Goal: Information Seeking & Learning: Learn about a topic

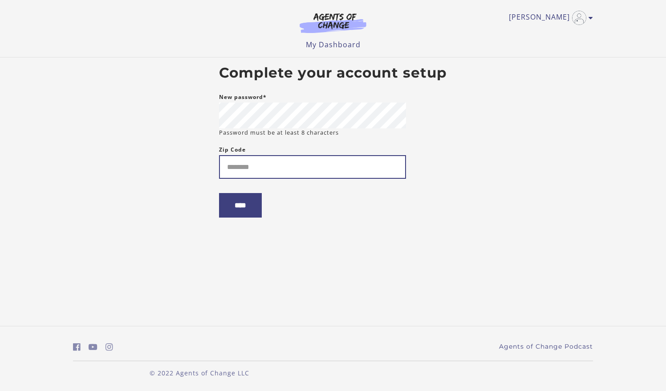
click at [349, 169] on input "Zip Code" at bounding box center [312, 167] width 187 height 24
type input "*****"
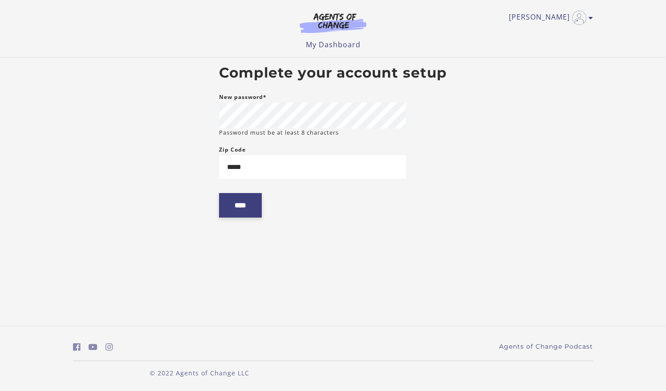
click at [248, 207] on input "****" at bounding box center [240, 205] width 43 height 24
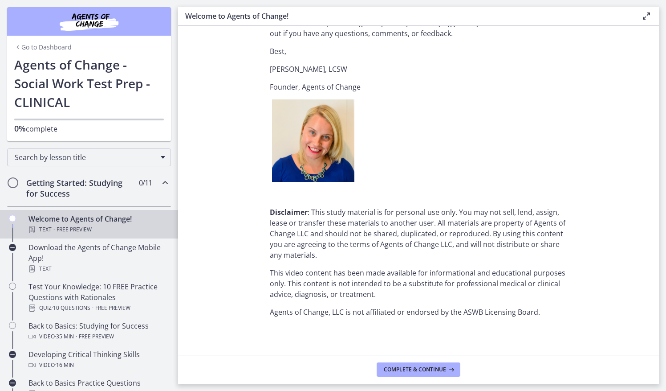
scroll to position [1059, 0]
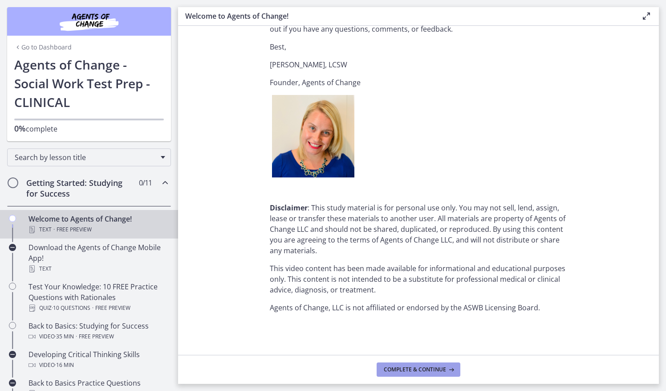
click at [405, 371] on span "Complete & continue" at bounding box center [415, 369] width 62 height 7
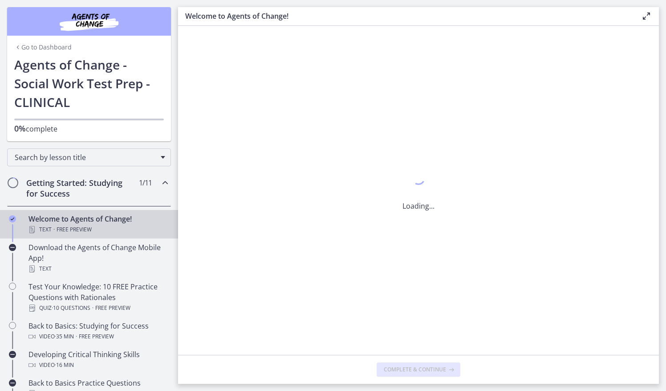
scroll to position [0, 0]
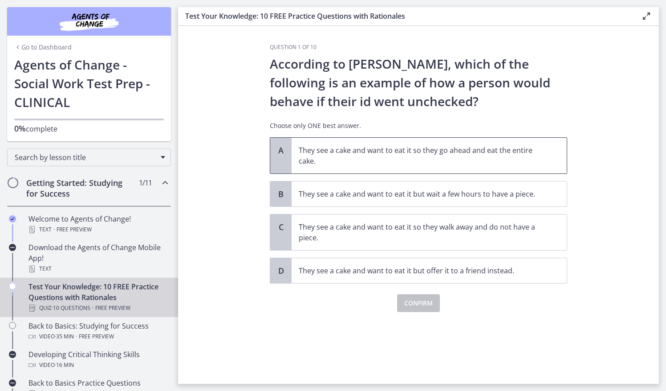
click at [461, 159] on p "They see a cake and want to eat it so they go ahead and eat the entire cake." at bounding box center [420, 155] width 243 height 21
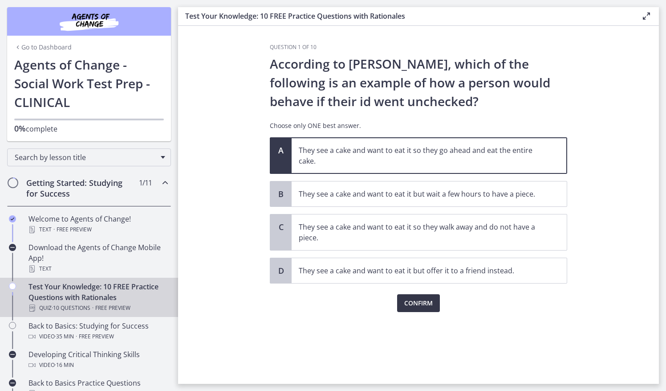
click at [426, 301] on span "Confirm" at bounding box center [418, 302] width 29 height 11
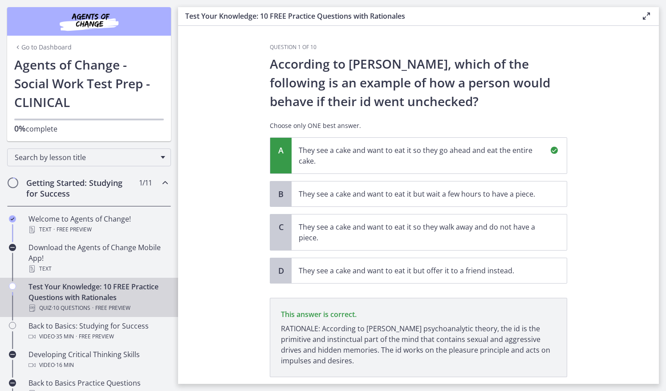
scroll to position [56, 0]
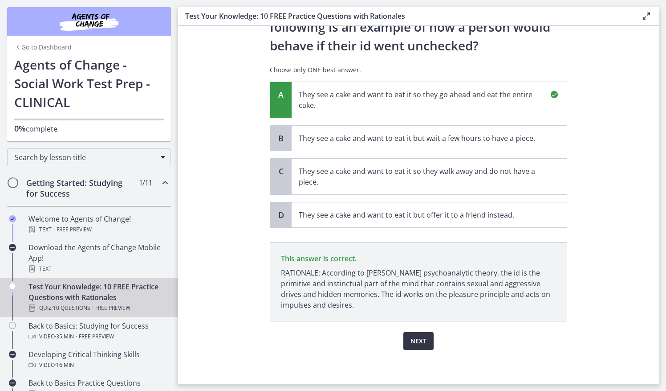
click at [423, 332] on button "Next" at bounding box center [418, 341] width 30 height 18
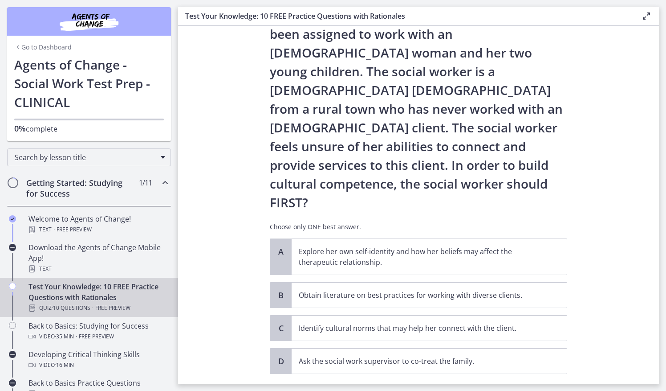
scroll to position [64, 0]
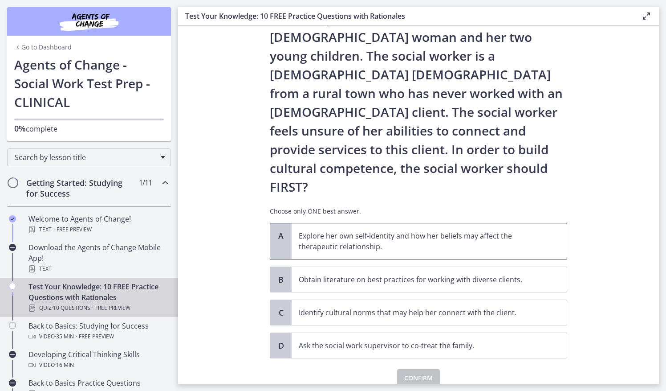
click at [533, 230] on p "Explore her own self-identity and how her beliefs may affect the therapeutic re…" at bounding box center [420, 240] width 243 height 21
click at [428, 372] on span "Confirm" at bounding box center [418, 377] width 29 height 11
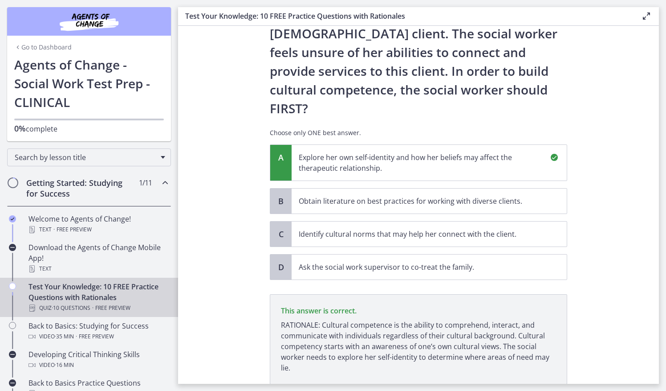
scroll to position [168, 0]
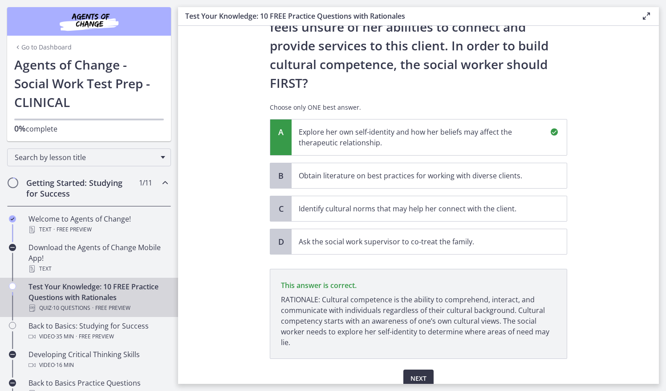
click at [420, 373] on span "Next" at bounding box center [419, 378] width 16 height 11
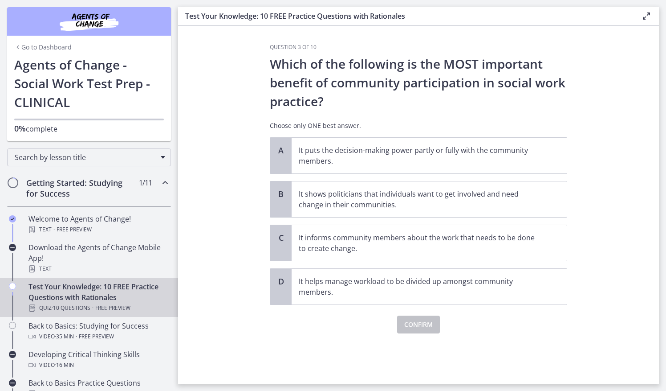
scroll to position [0, 0]
click at [449, 153] on p "It puts the decision-making power partly or fully with the community members." at bounding box center [420, 155] width 243 height 21
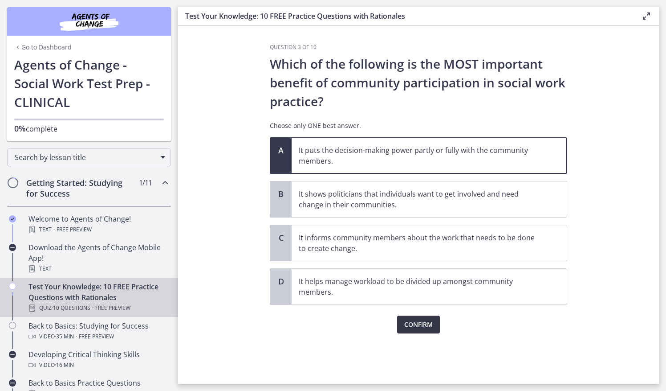
click at [428, 322] on span "Confirm" at bounding box center [418, 324] width 29 height 11
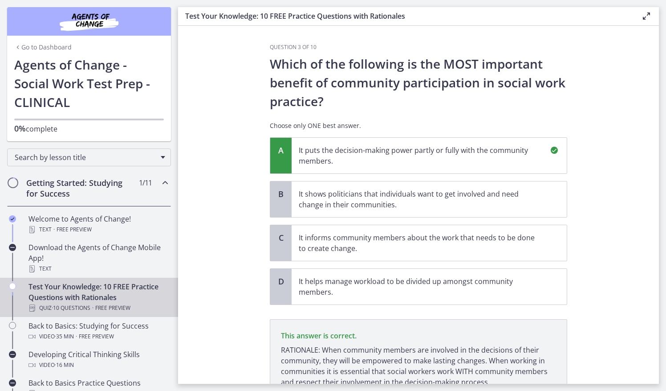
scroll to position [77, 0]
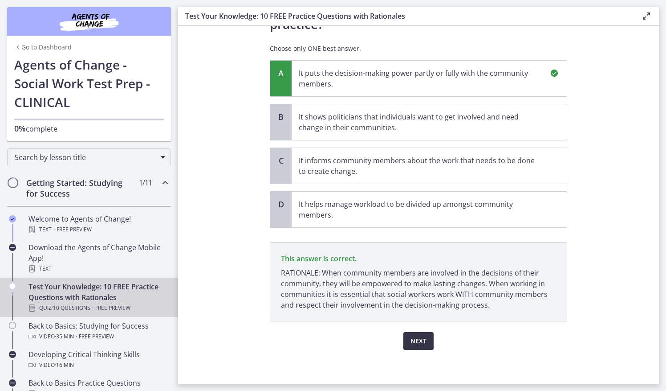
click at [417, 341] on span "Next" at bounding box center [419, 340] width 16 height 11
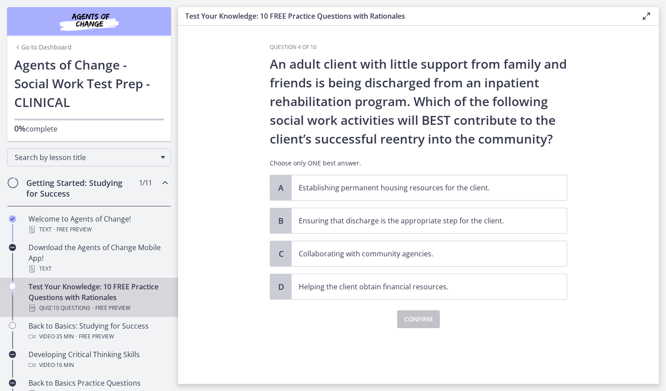
scroll to position [0, 0]
drag, startPoint x: 435, startPoint y: 258, endPoint x: 468, endPoint y: 322, distance: 71.9
click at [468, 322] on div "Question 4 of 10 An adult client with little support from family and friends is…" at bounding box center [418, 186] width 297 height 284
click at [468, 322] on div "Confirm" at bounding box center [418, 313] width 297 height 29
click at [436, 252] on p "Collaborating with community agencies." at bounding box center [420, 253] width 243 height 11
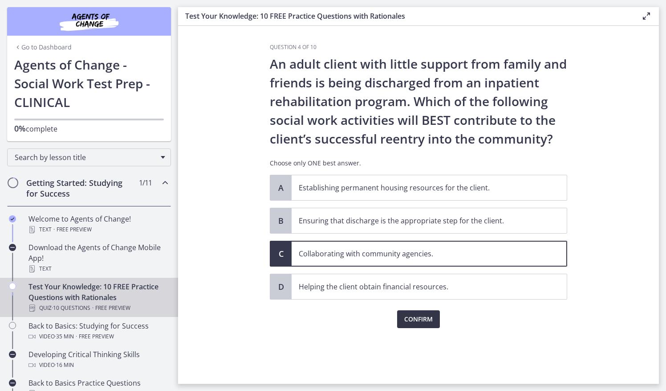
click at [427, 322] on span "Confirm" at bounding box center [418, 319] width 29 height 11
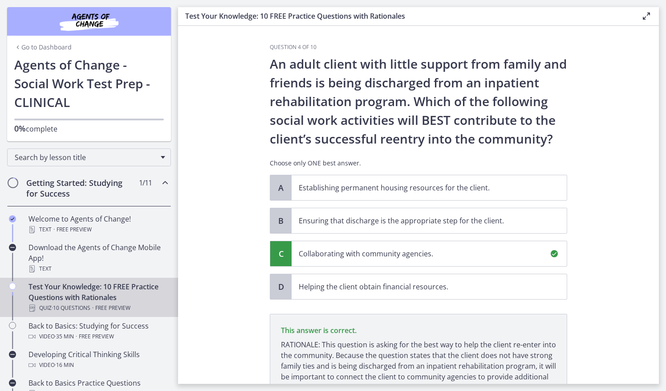
scroll to position [82, 0]
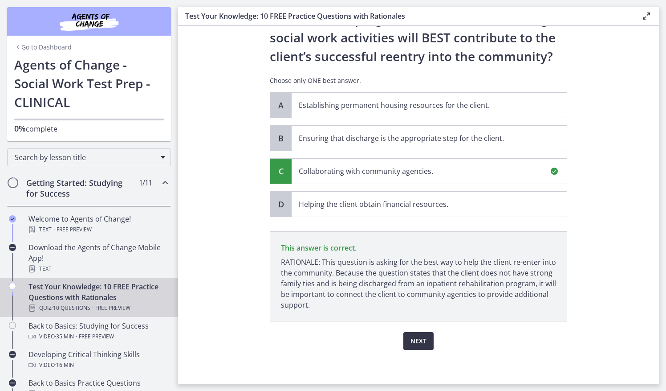
click at [419, 340] on span "Next" at bounding box center [419, 340] width 16 height 11
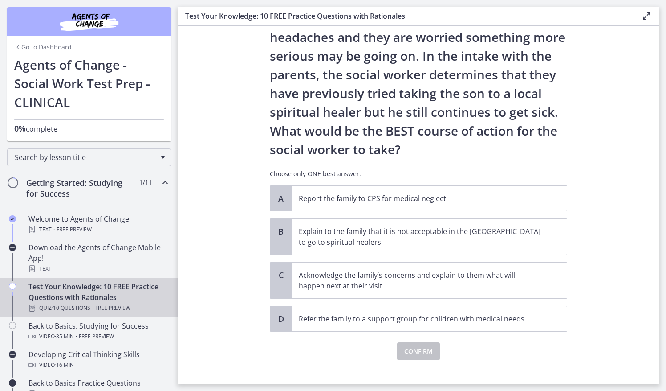
scroll to position [108, 0]
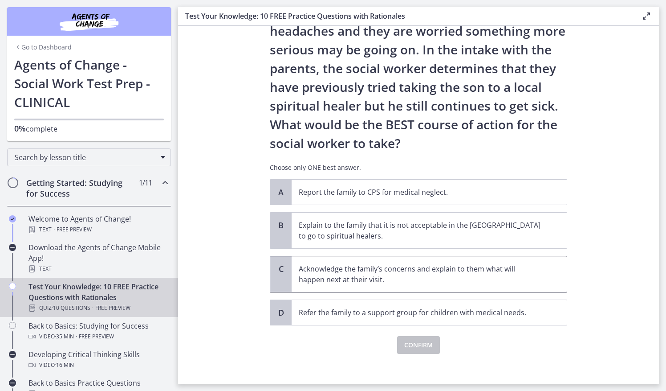
click at [511, 276] on p "Acknowledge the family’s concerns and explain to them what will happen next at …" at bounding box center [420, 273] width 243 height 21
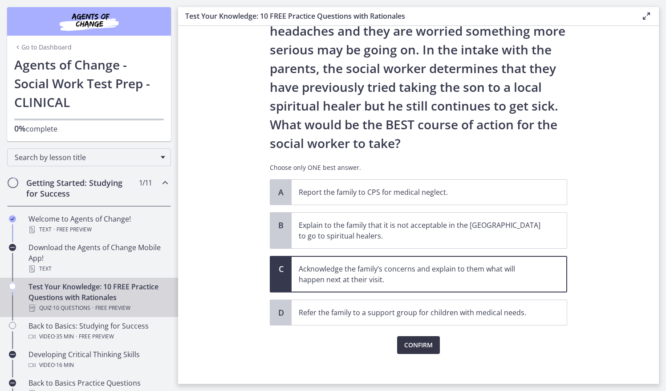
click at [426, 344] on span "Confirm" at bounding box center [418, 344] width 29 height 11
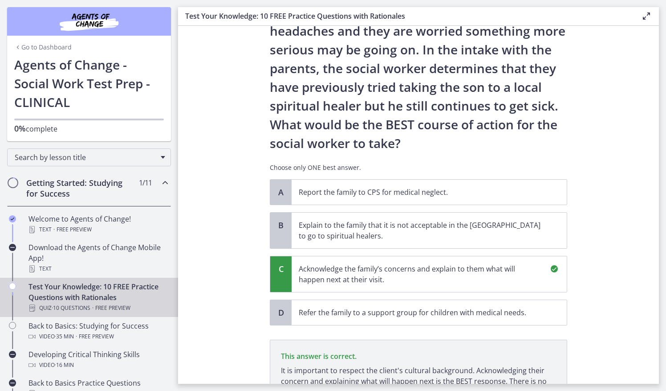
scroll to position [216, 0]
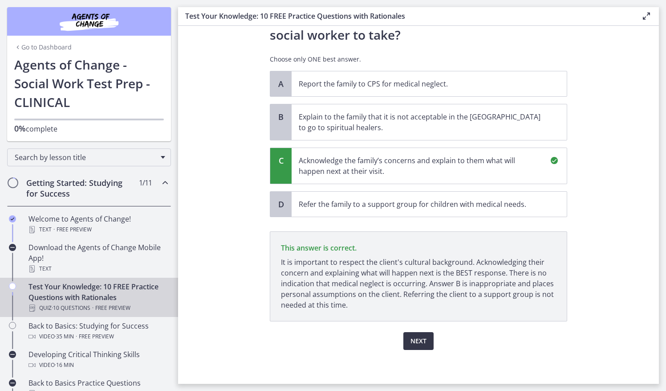
click at [419, 345] on button "Next" at bounding box center [418, 341] width 30 height 18
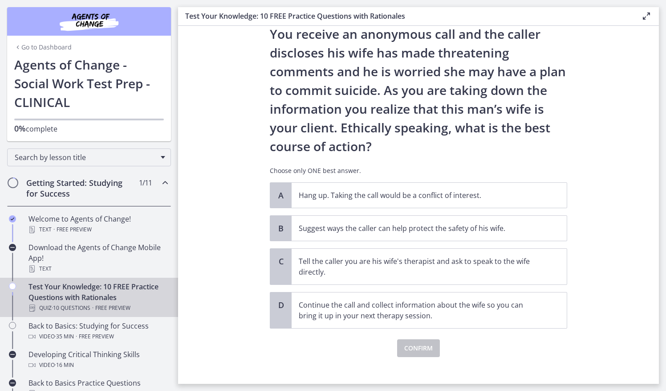
scroll to position [50, 0]
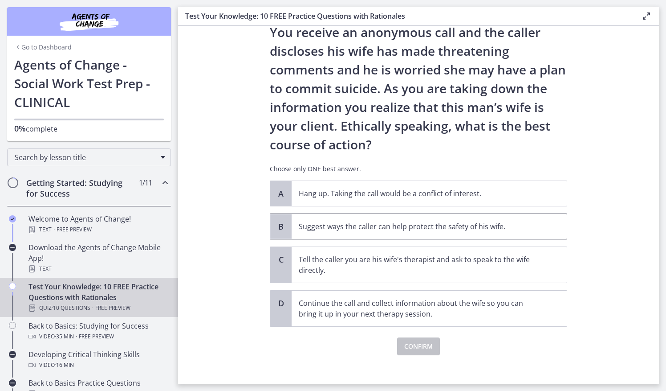
click at [497, 221] on p "Suggest ways the caller can help protect the safety of his wife." at bounding box center [420, 226] width 243 height 11
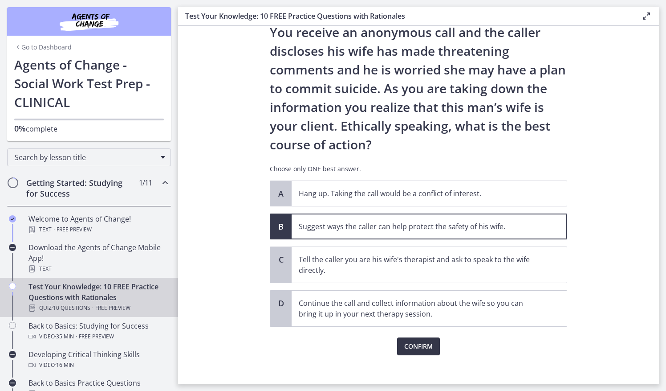
click at [424, 347] on span "Confirm" at bounding box center [418, 346] width 29 height 11
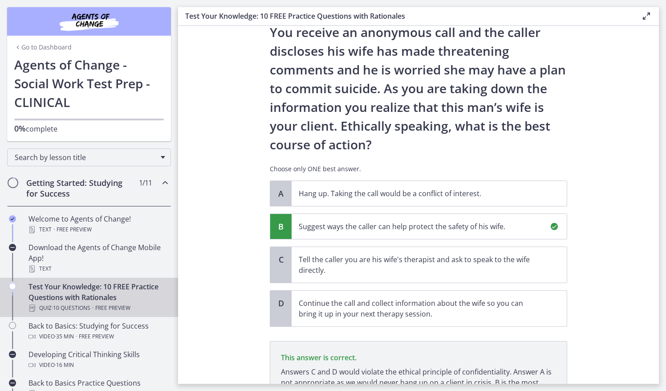
scroll to position [138, 0]
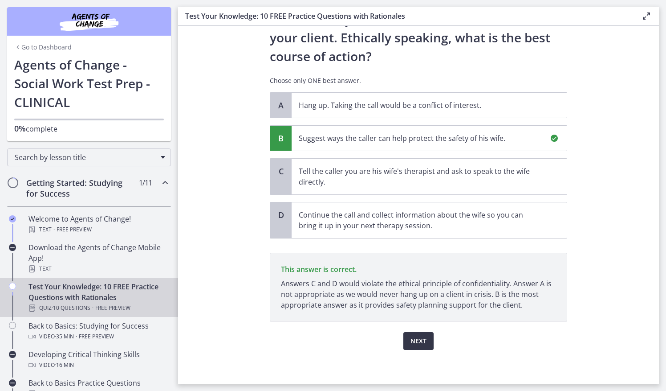
click at [419, 341] on span "Next" at bounding box center [419, 340] width 16 height 11
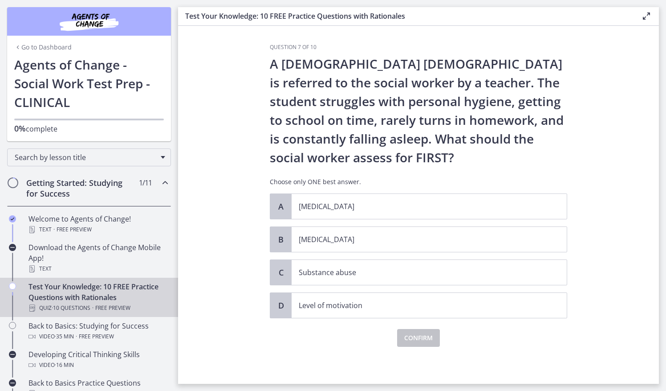
scroll to position [0, 0]
click at [395, 237] on p "[MEDICAL_DATA]" at bounding box center [420, 239] width 243 height 11
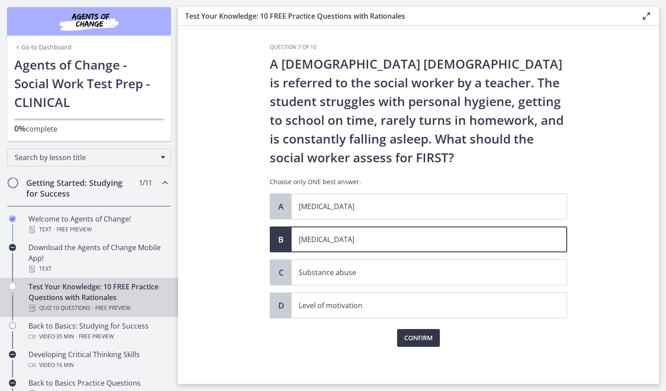
click at [418, 335] on span "Confirm" at bounding box center [418, 337] width 29 height 11
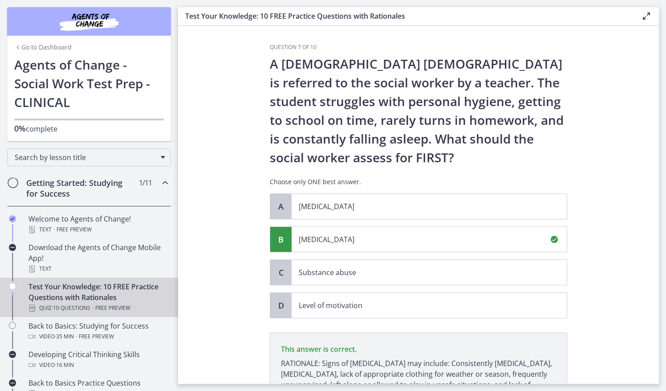
scroll to position [101, 0]
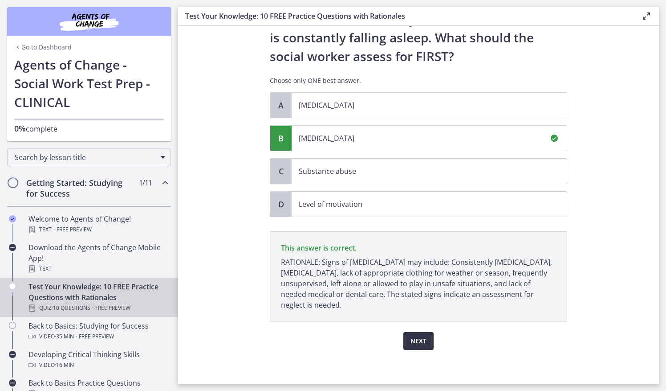
click at [418, 335] on span "Next" at bounding box center [419, 340] width 16 height 11
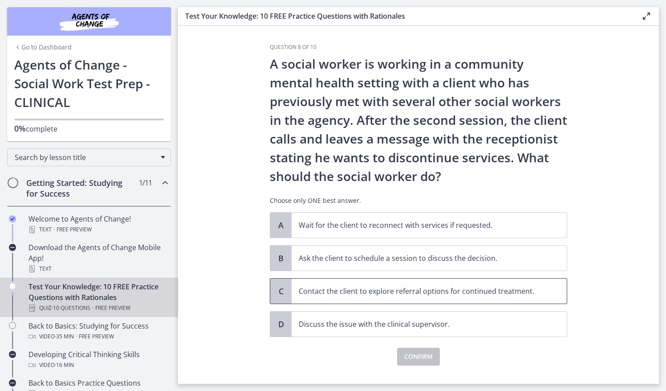
click at [500, 297] on span "Contact the client to explore referral options for continued treatment." at bounding box center [429, 290] width 275 height 25
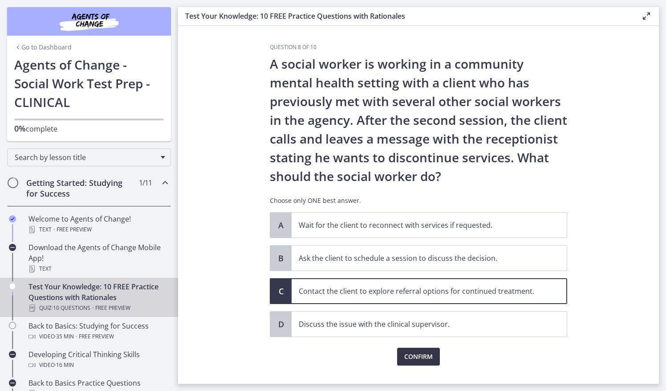
click at [427, 359] on span "Confirm" at bounding box center [418, 356] width 29 height 11
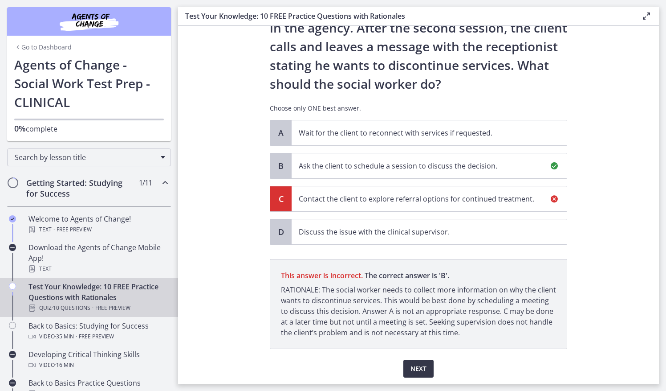
scroll to position [120, 0]
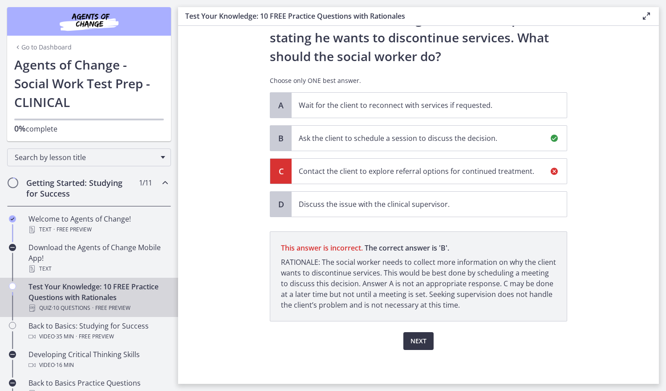
click at [419, 338] on span "Next" at bounding box center [419, 340] width 16 height 11
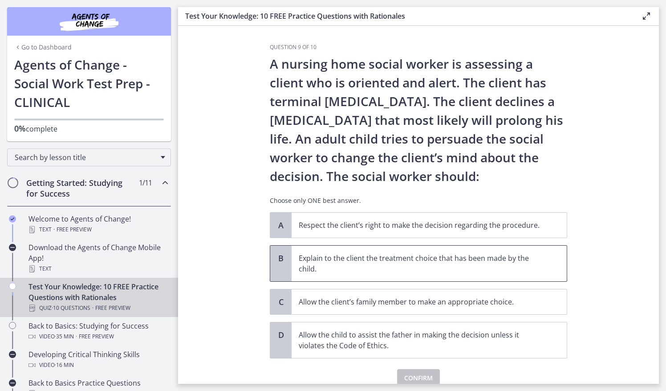
click at [477, 259] on p "Explain to the client the treatment choice that has been made by the child." at bounding box center [420, 263] width 243 height 21
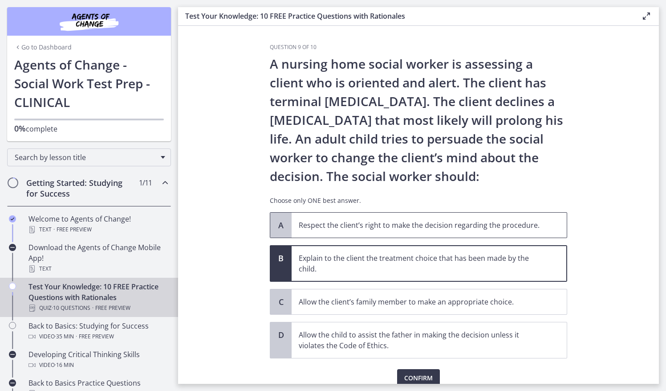
click at [461, 222] on p "Respect the client’s right to make the decision regarding the procedure." at bounding box center [420, 225] width 243 height 11
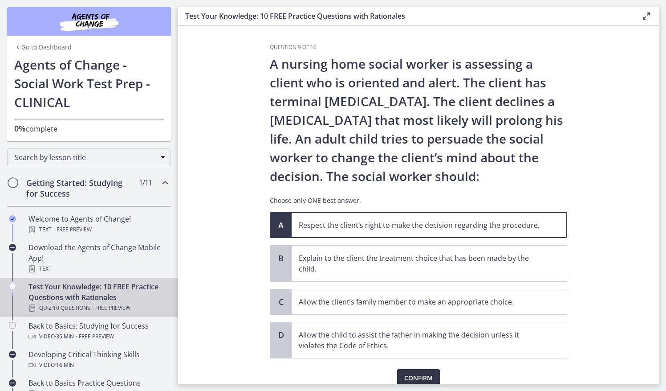
click at [414, 376] on span "Confirm" at bounding box center [418, 377] width 29 height 11
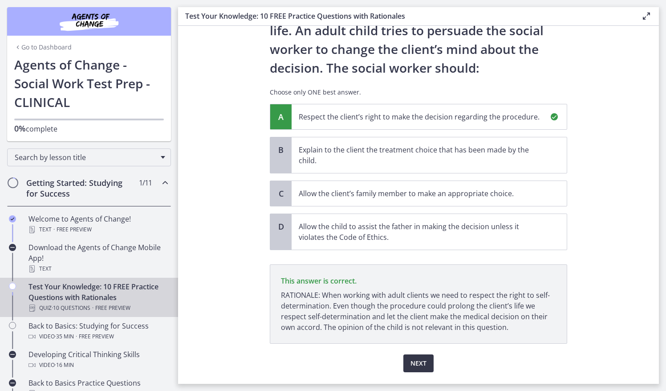
scroll to position [130, 0]
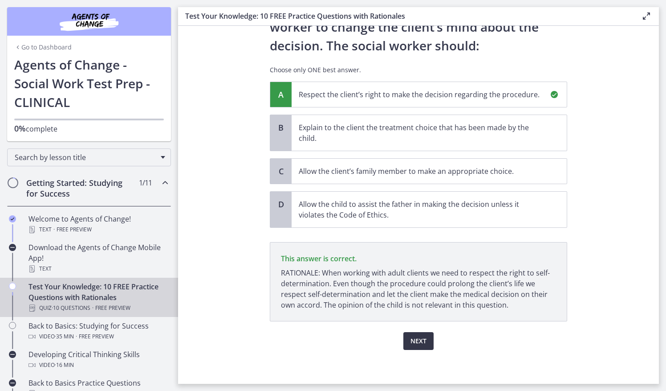
click at [418, 346] on button "Next" at bounding box center [418, 341] width 30 height 18
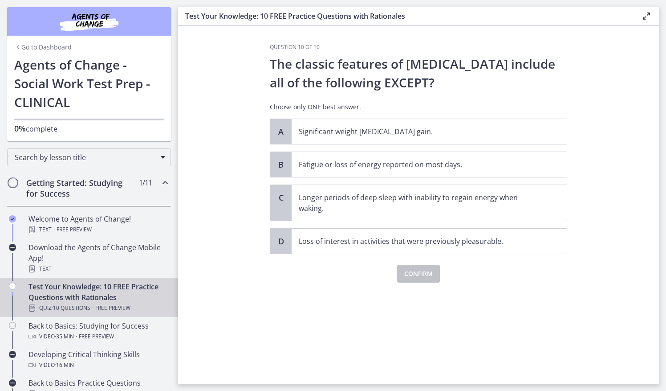
scroll to position [0, 0]
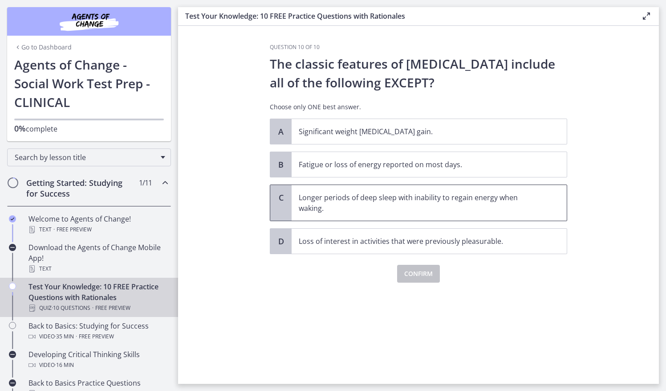
click at [496, 210] on p "Longer periods of deep sleep with inability to regain energy when waking." at bounding box center [420, 202] width 243 height 21
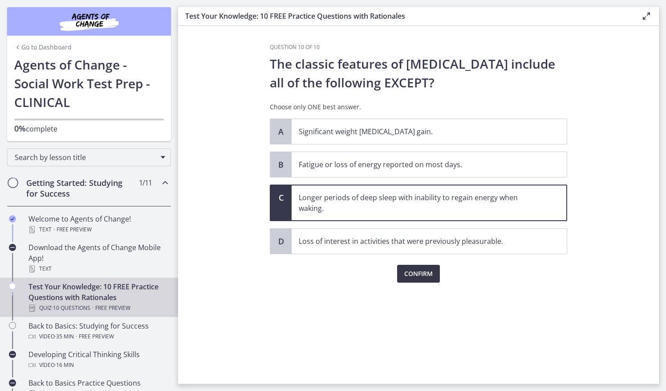
click at [426, 272] on span "Confirm" at bounding box center [418, 273] width 29 height 11
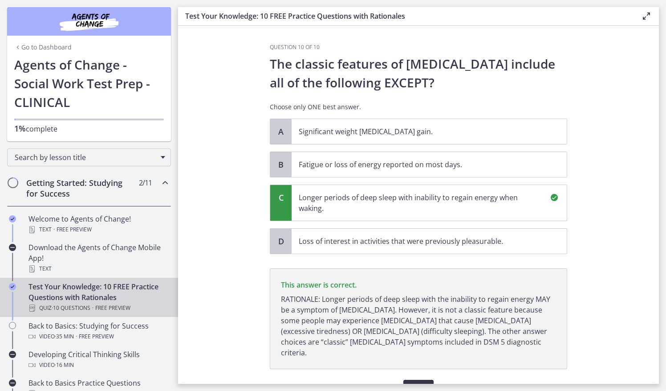
scroll to position [37, 0]
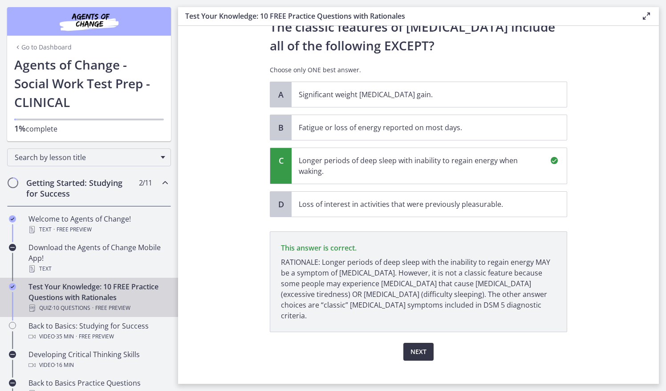
click at [417, 346] on span "Next" at bounding box center [419, 351] width 16 height 11
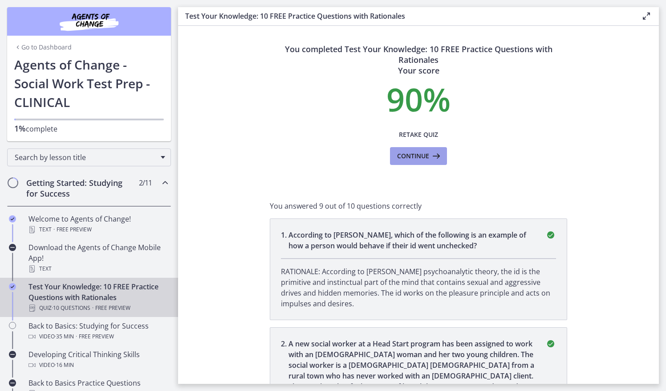
click at [409, 164] on button "Continue" at bounding box center [418, 156] width 57 height 18
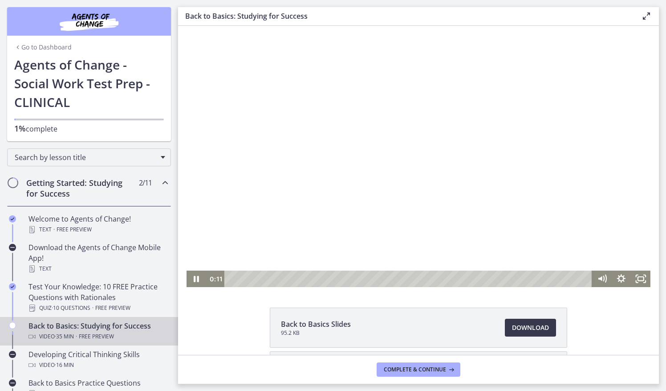
click at [436, 220] on div at bounding box center [419, 156] width 464 height 261
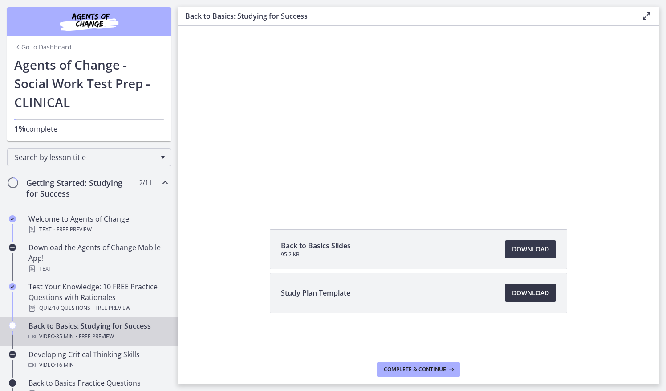
click at [540, 296] on span "Download Opens in a new window" at bounding box center [530, 292] width 37 height 11
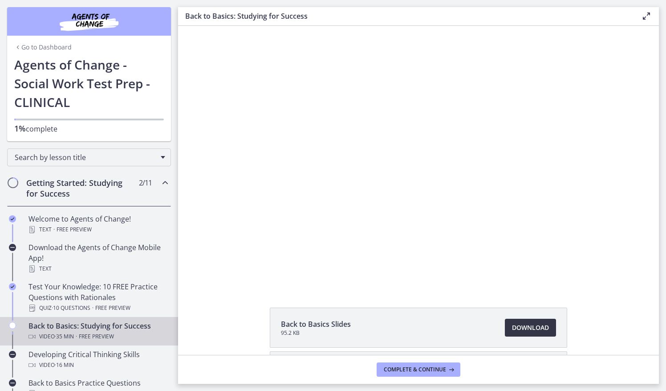
click at [529, 330] on span "Download Opens in a new window" at bounding box center [530, 327] width 37 height 11
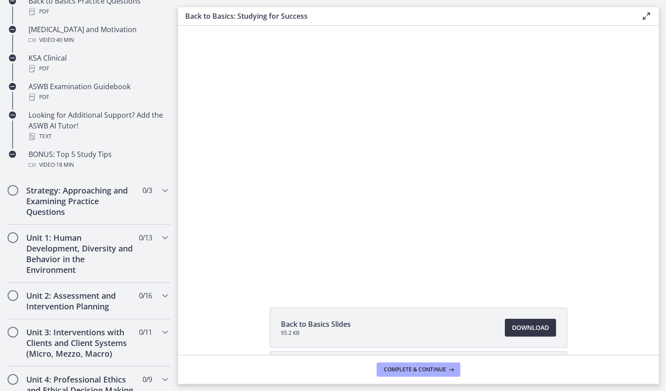
scroll to position [382, 0]
click at [160, 236] on icon "Chapters" at bounding box center [165, 237] width 11 height 11
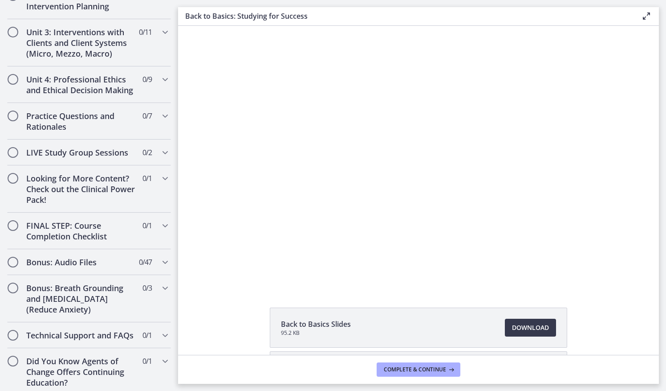
scroll to position [0, 0]
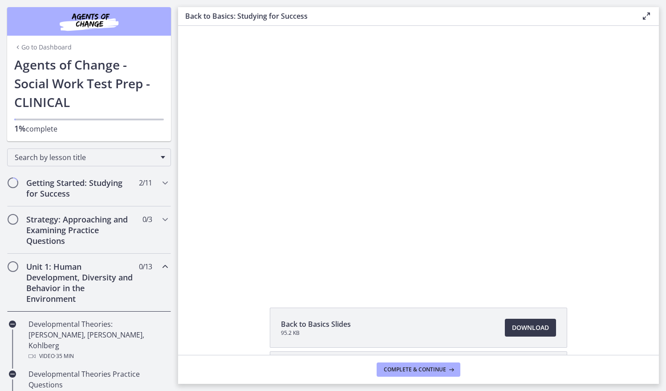
click at [53, 47] on link "Go to Dashboard" at bounding box center [42, 47] width 57 height 9
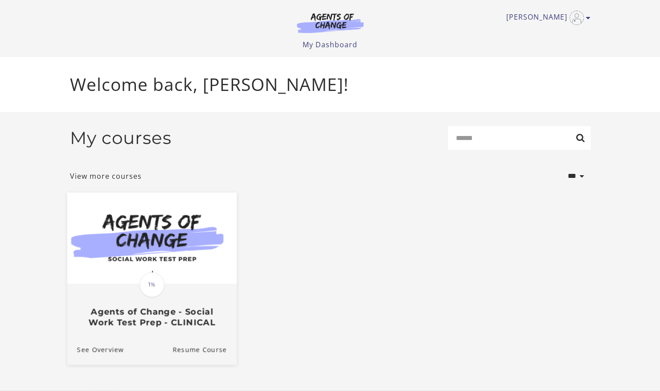
click at [205, 327] on h3 "Agents of Change - Social Work Test Prep - CLINICAL" at bounding box center [152, 316] width 150 height 20
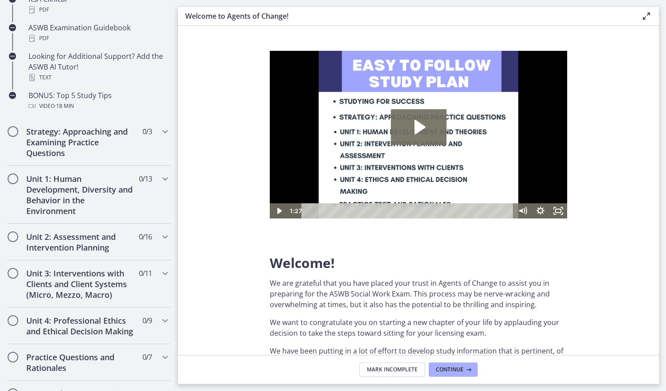
scroll to position [446, 0]
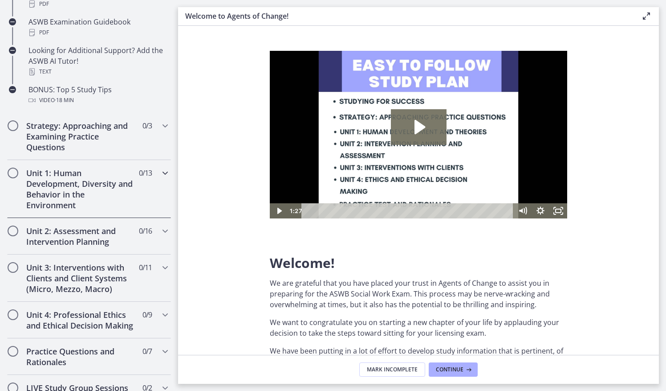
click at [161, 171] on icon "Chapters" at bounding box center [165, 172] width 11 height 11
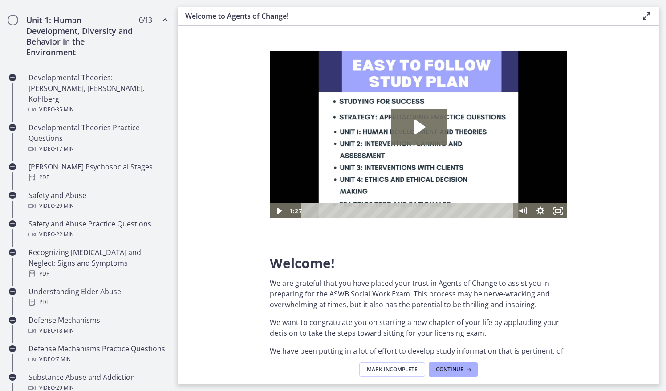
scroll to position [143, 0]
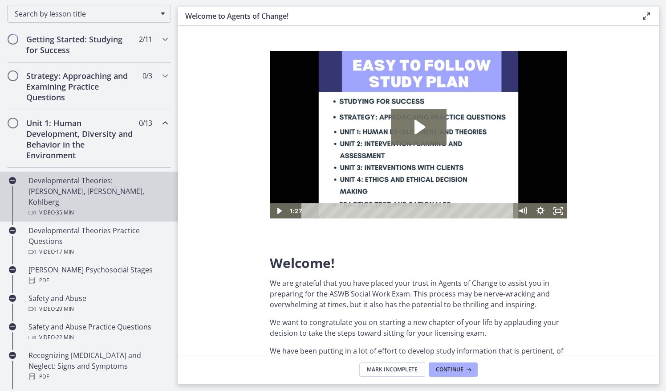
click at [12, 178] on icon "Chapters" at bounding box center [12, 180] width 7 height 7
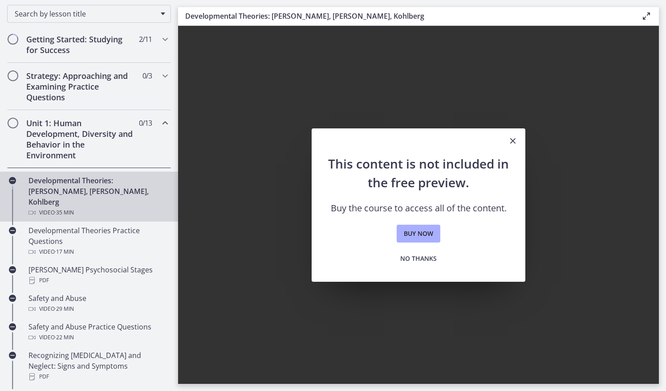
click at [513, 140] on icon "Close" at bounding box center [513, 140] width 11 height 11
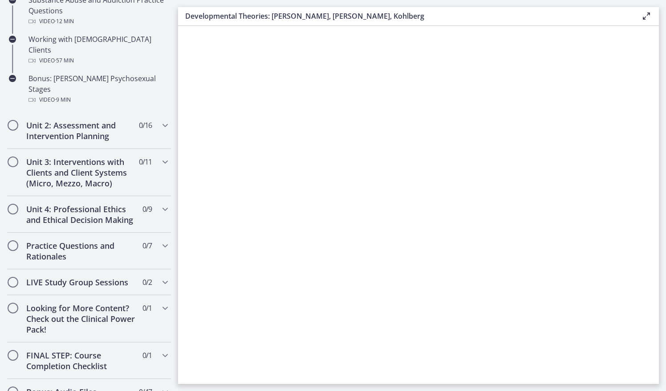
scroll to position [781, 0]
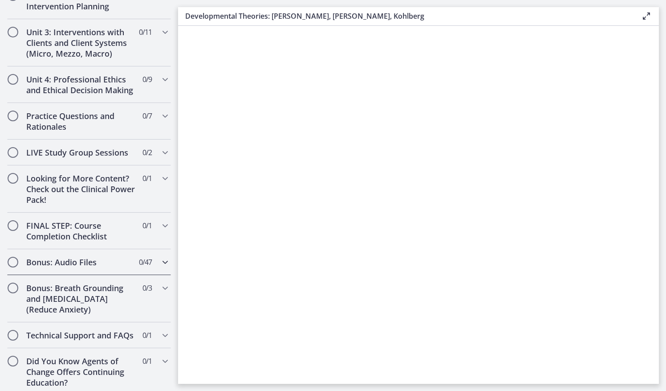
click at [153, 249] on div "Bonus: Audio Files 0 / 47 Completed" at bounding box center [89, 262] width 164 height 26
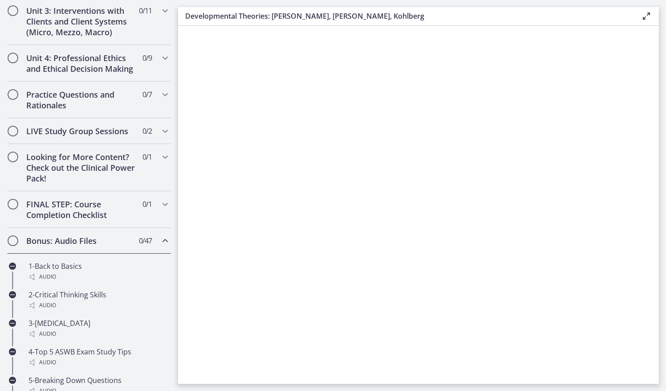
scroll to position [8, 0]
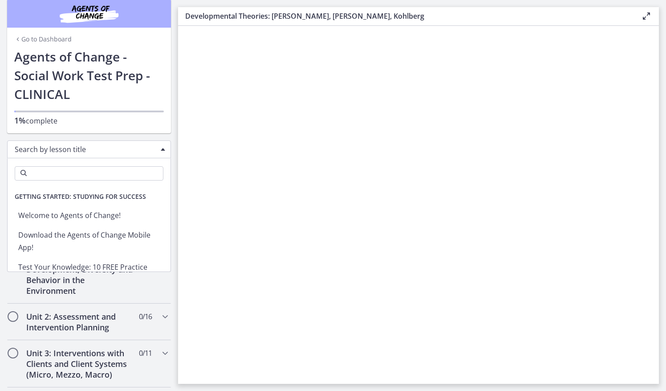
click at [68, 154] on div "Search by lesson title" at bounding box center [89, 149] width 164 height 18
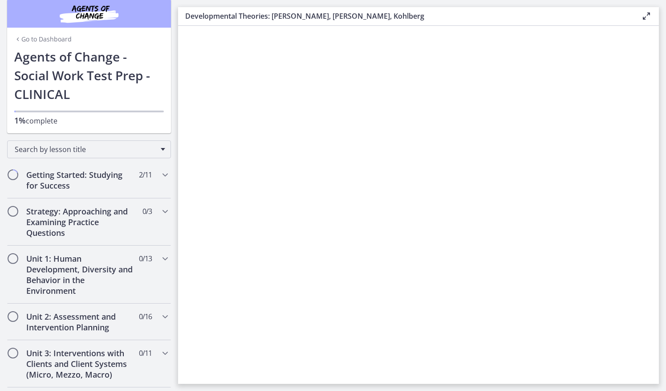
click at [179, 119] on section at bounding box center [418, 205] width 481 height 358
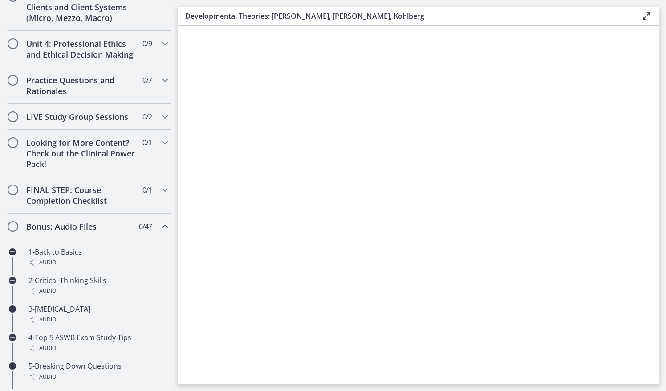
scroll to position [487, 0]
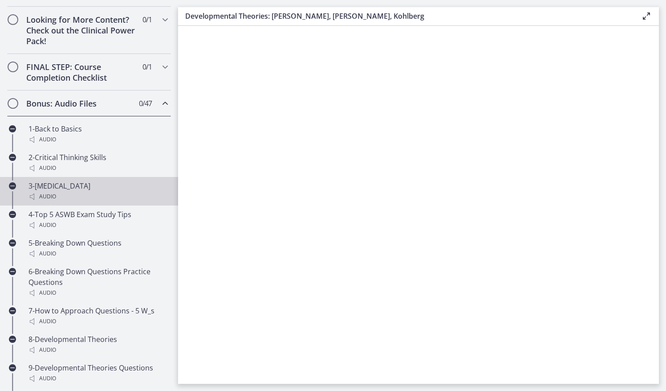
click at [12, 189] on icon "Chapters" at bounding box center [12, 185] width 7 height 7
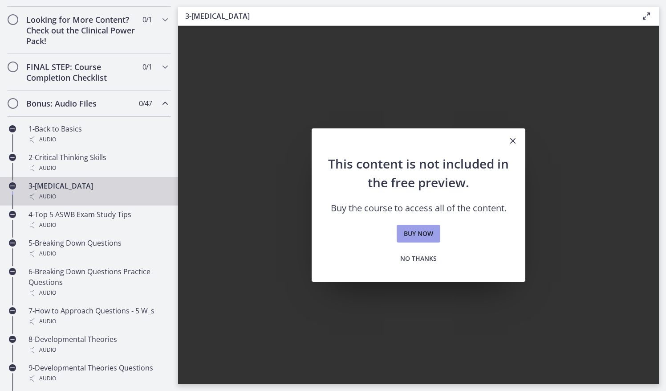
click at [419, 233] on span "Buy now" at bounding box center [418, 233] width 29 height 11
